Goal: Transaction & Acquisition: Obtain resource

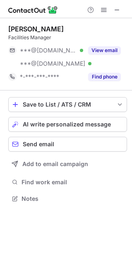
scroll to position [193, 132]
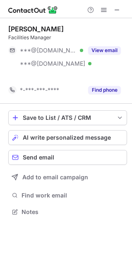
scroll to position [193, 132]
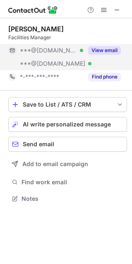
click at [102, 54] on button "View email" at bounding box center [104, 50] width 33 height 8
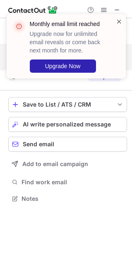
click at [120, 23] on span at bounding box center [119, 21] width 7 height 8
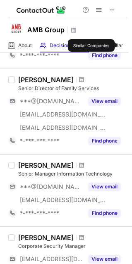
scroll to position [251, 0]
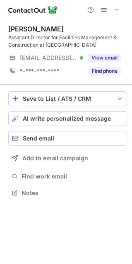
scroll to position [187, 132]
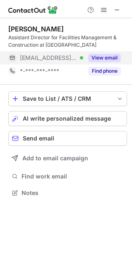
click at [103, 58] on button "View email" at bounding box center [104, 58] width 33 height 8
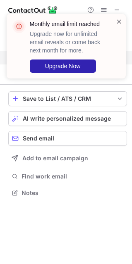
click at [120, 21] on span at bounding box center [119, 21] width 7 height 8
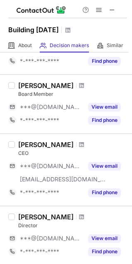
scroll to position [259, 0]
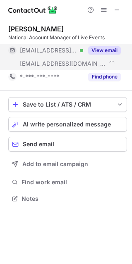
scroll to position [193, 132]
click at [115, 55] on div "View email" at bounding box center [102, 50] width 38 height 13
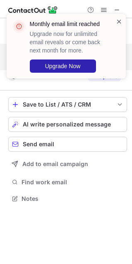
click at [120, 19] on span at bounding box center [119, 21] width 7 height 8
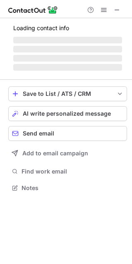
scroll to position [193, 132]
